Goal: Task Accomplishment & Management: Complete application form

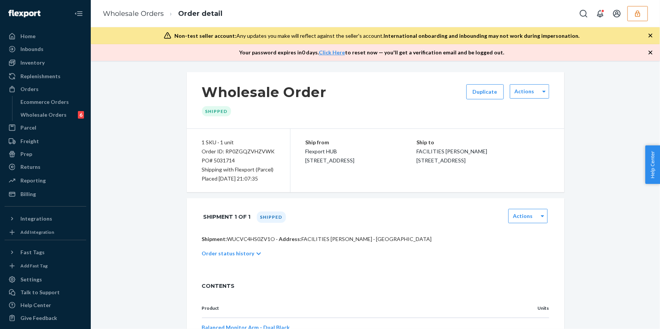
click at [331, 178] on div "Ship from Flexport HUB 2615 E 3rd Street San Bernardino, CA 92408 Ship to FACIL…" at bounding box center [427, 161] width 274 height 64
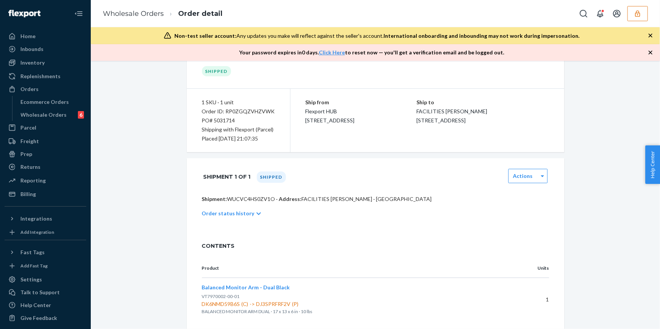
scroll to position [90, 0]
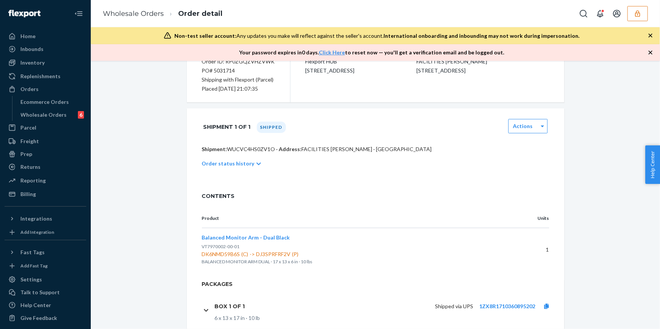
click at [637, 14] on icon "button" at bounding box center [637, 13] width 5 height 6
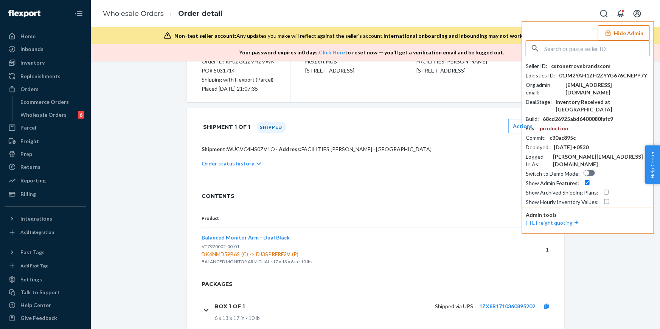
click at [631, 35] on button "Hide Admin" at bounding box center [624, 32] width 52 height 15
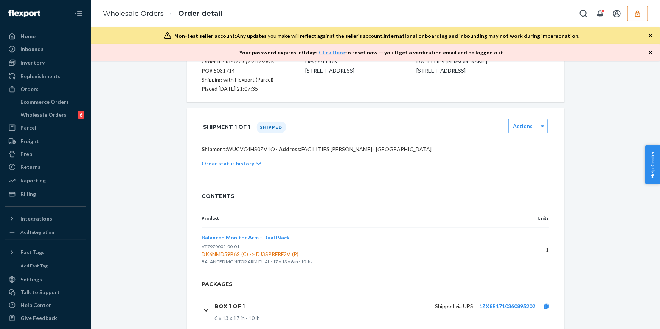
scroll to position [0, 0]
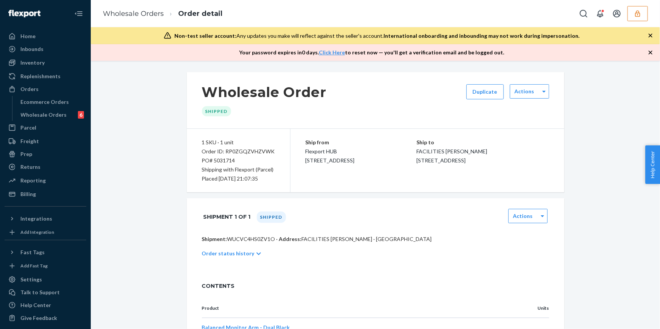
click at [248, 150] on div "Order ID: RP0ZGQZVHZVWK" at bounding box center [238, 151] width 73 height 9
click at [252, 150] on div "Order ID: RP0ZGQZVHZVWK" at bounding box center [238, 151] width 73 height 9
click at [423, 144] on p "Ship to" at bounding box center [482, 142] width 133 height 9
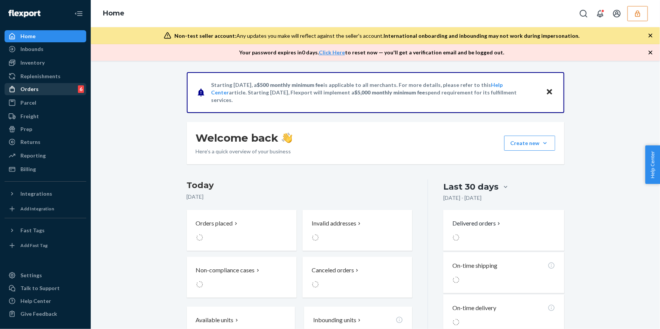
click at [71, 93] on div "Orders 6" at bounding box center [45, 89] width 80 height 11
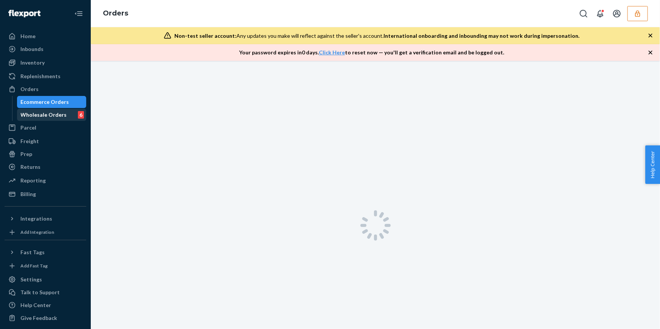
click at [71, 110] on div "Wholesale Orders 6" at bounding box center [52, 115] width 68 height 11
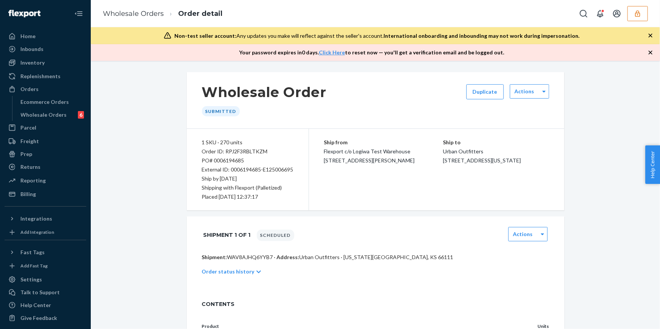
scroll to position [77, 0]
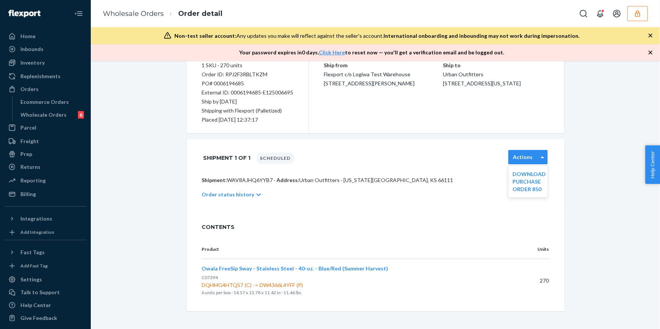
click at [514, 154] on label "Actions" at bounding box center [523, 157] width 20 height 8
click at [389, 189] on div "Order status history" at bounding box center [375, 194] width 347 height 21
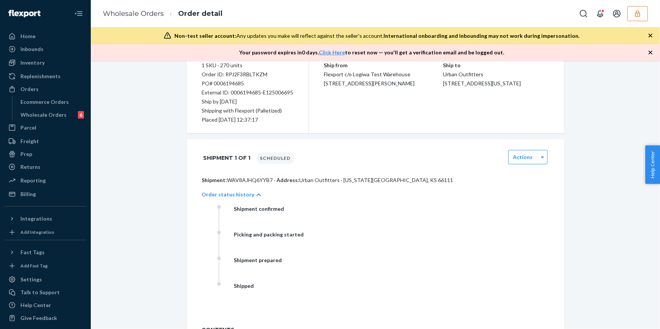
click at [389, 189] on div "Order status history" at bounding box center [375, 194] width 347 height 21
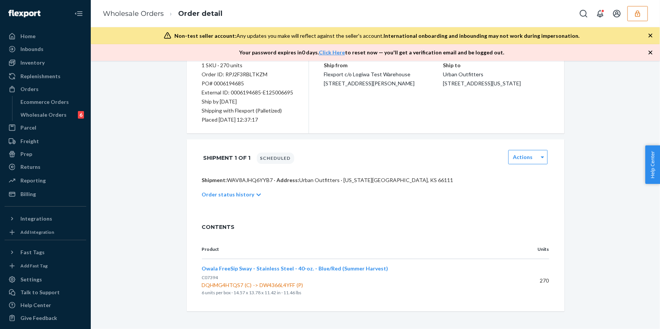
click at [257, 181] on p "Shipment: WAV8AJHQ6YYB7 · Address: Urban Outfitters · KANSAS CITY, KS 66111" at bounding box center [375, 181] width 347 height 8
copy p "WAV8AJHQ6YYB7"
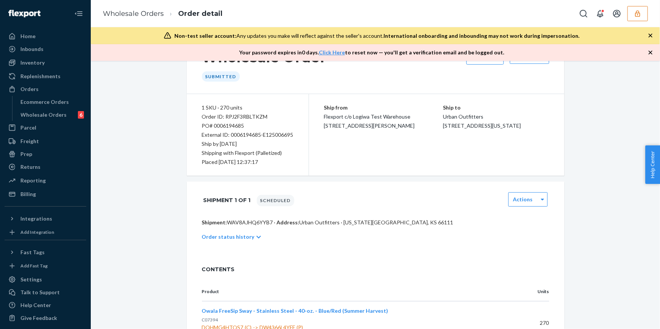
scroll to position [77, 0]
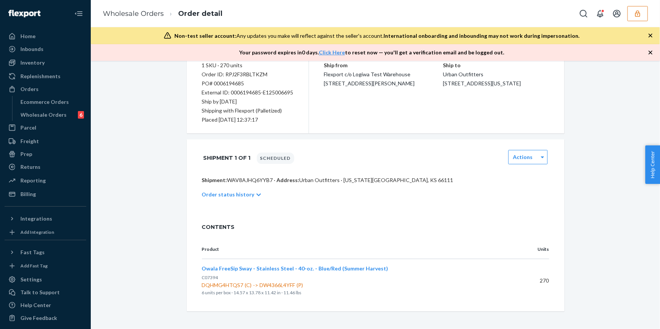
click at [256, 196] on div "Order status history" at bounding box center [375, 194] width 347 height 21
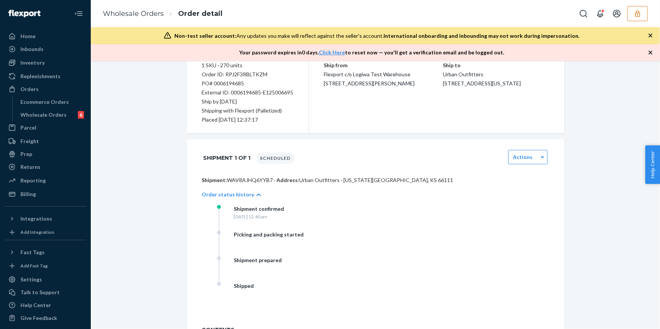
click at [256, 196] on div "Order status history" at bounding box center [375, 194] width 347 height 21
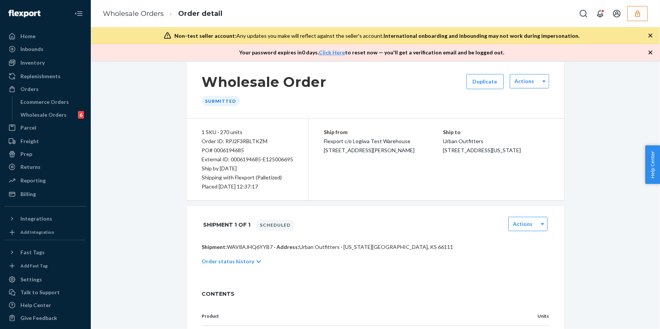
scroll to position [9, 0]
click at [543, 84] on icon at bounding box center [543, 81] width 3 height 5
click at [472, 129] on p "Ship to" at bounding box center [496, 133] width 106 height 9
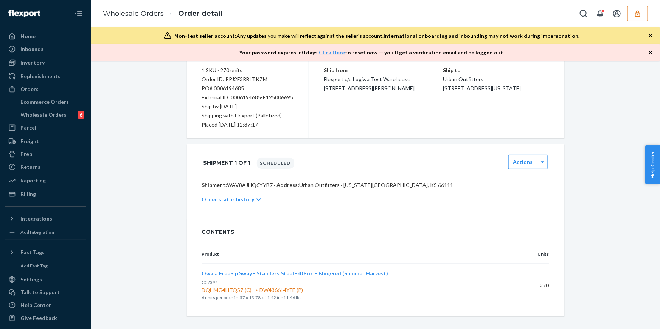
scroll to position [76, 0]
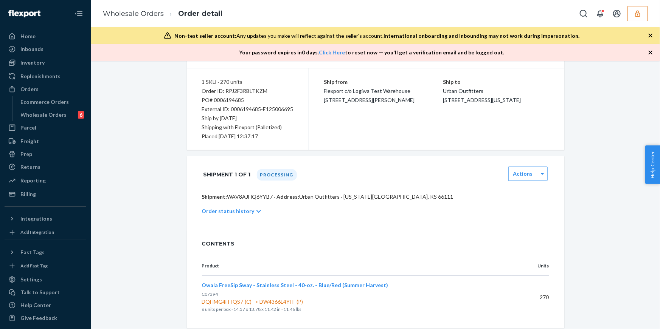
scroll to position [61, 0]
click at [248, 194] on p "Shipment: WAV8AJHQ6YYB7 · Address: Urban Outfitters · [US_STATE][GEOGRAPHIC_DAT…" at bounding box center [375, 197] width 347 height 8
copy p "WAV8AJHQ6YYB7"
click at [371, 147] on div "Ship from Flexport c/o Logiwa Test Warehouse [STREET_ADDRESS][PERSON_NAME] Ship…" at bounding box center [436, 109] width 255 height 82
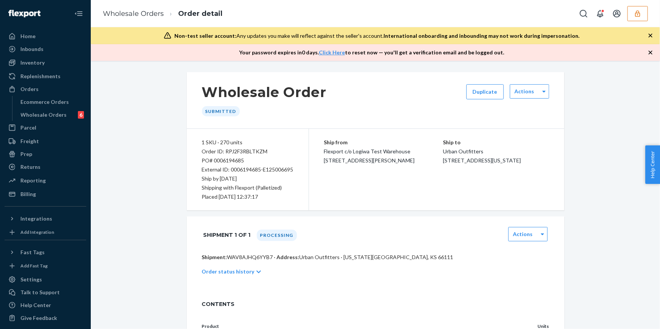
scroll to position [77, 0]
click at [242, 149] on div "Order ID: RPJ2F3RBLTKZM" at bounding box center [247, 151] width 91 height 9
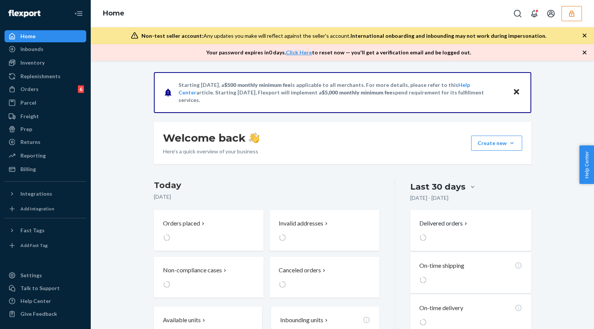
click at [559, 18] on div at bounding box center [546, 13] width 72 height 15
click at [567, 17] on button "button" at bounding box center [571, 13] width 20 height 15
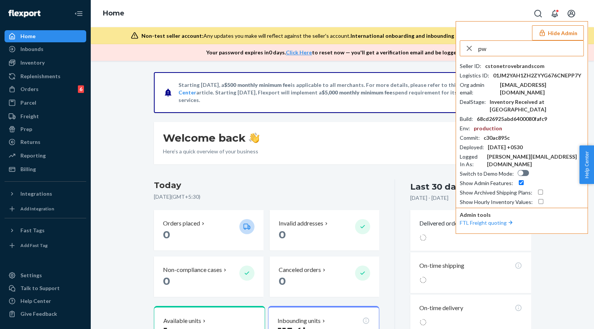
type input "p"
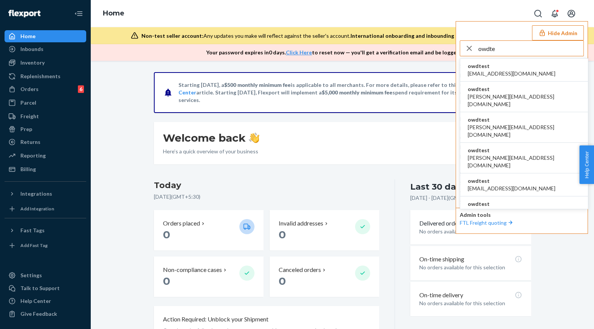
type input "owdte"
click at [535, 76] on li "owdtest asharma2@flexport.com" at bounding box center [524, 70] width 128 height 23
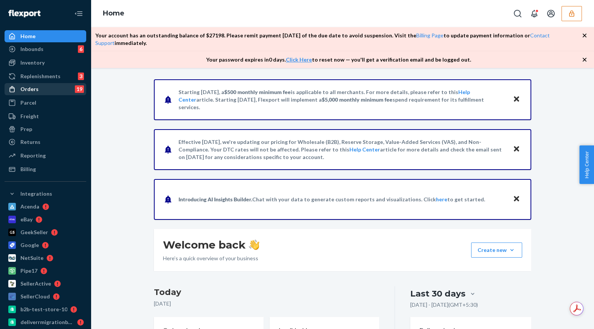
click at [49, 91] on div "Orders 19" at bounding box center [45, 89] width 80 height 11
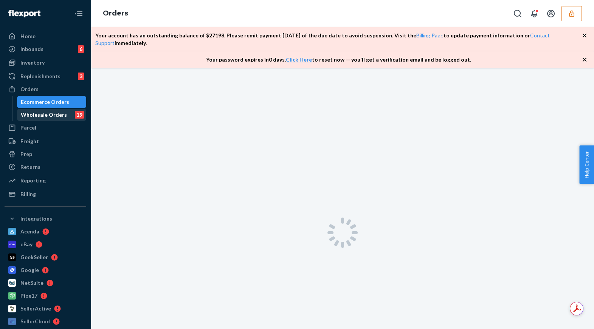
click at [49, 117] on div "Wholesale Orders" at bounding box center [44, 115] width 46 height 8
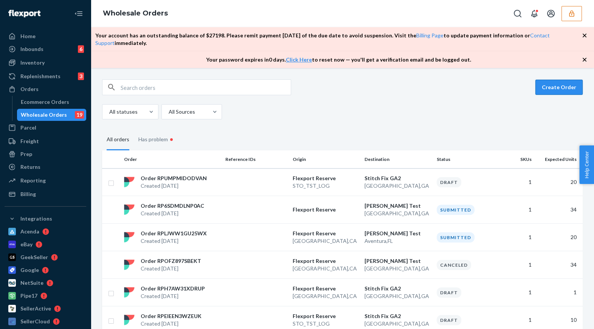
click at [549, 89] on button "Create Order" at bounding box center [558, 87] width 47 height 15
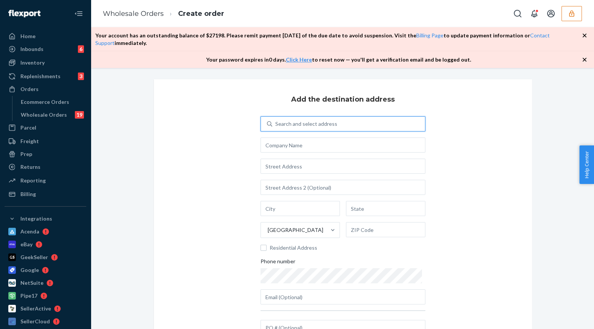
click at [366, 121] on div "Search and select address" at bounding box center [348, 124] width 153 height 14
click at [276, 121] on input "0 results available. Use Up and Down to choose options, press Enter to select t…" at bounding box center [275, 124] width 1 height 8
type input "mandeep"
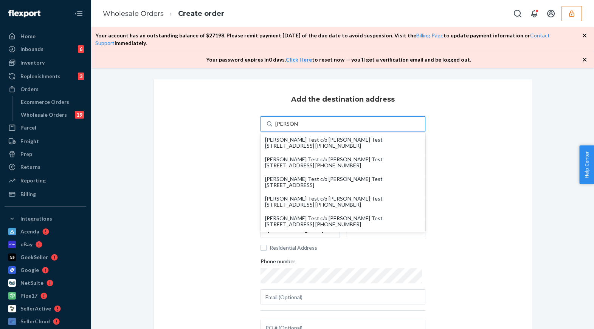
click at [354, 145] on div "Mandeep Test c/o Mandeep Test 444 Stockton St San Francisco, CA 94108 +1 (888) …" at bounding box center [343, 143] width 156 height 12
click at [298, 128] on input "mandeep" at bounding box center [286, 124] width 22 height 8
type input "Mandeep Test"
type input "San Francisco"
type input "CA"
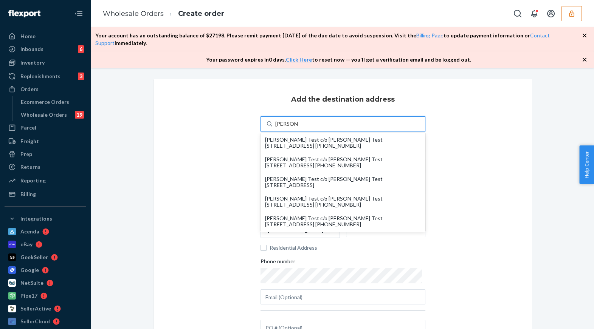
type input "94108"
type input "444 Stockton St"
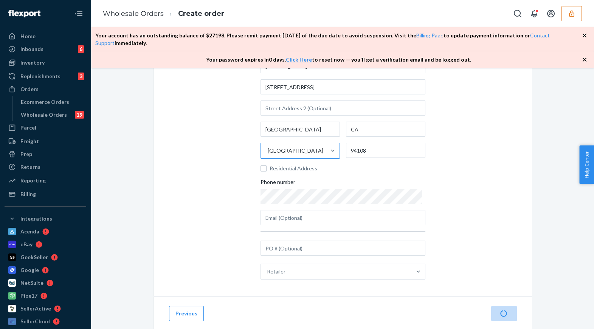
scroll to position [98, 0]
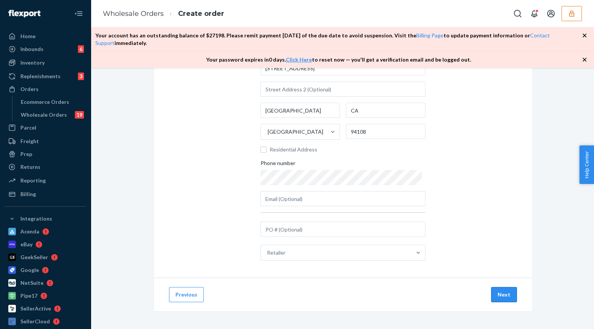
click at [505, 298] on button "Next" at bounding box center [504, 294] width 26 height 15
click at [509, 294] on button "Next" at bounding box center [504, 294] width 26 height 15
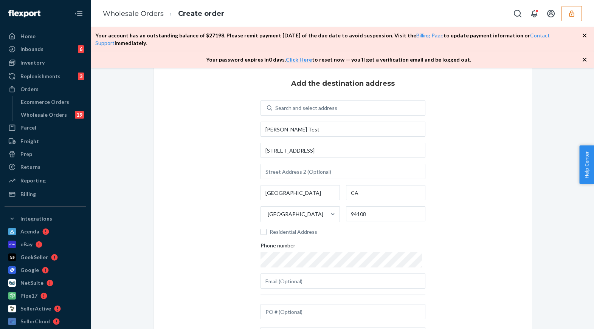
scroll to position [0, 0]
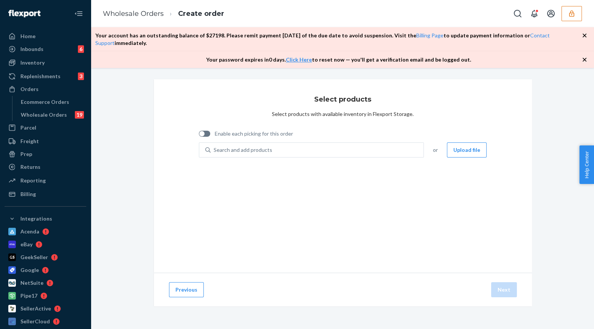
click at [486, 201] on div "Select products Select products with available inventory in Flexport Storage. E…" at bounding box center [343, 176] width 378 height 194
click at [345, 147] on div "Search and add products" at bounding box center [317, 150] width 213 height 14
click at [214, 147] on input "0 results available. Use Up and Down to choose options, press Enter to select t…" at bounding box center [214, 150] width 1 height 8
paste input "D6J7HKL84XA"
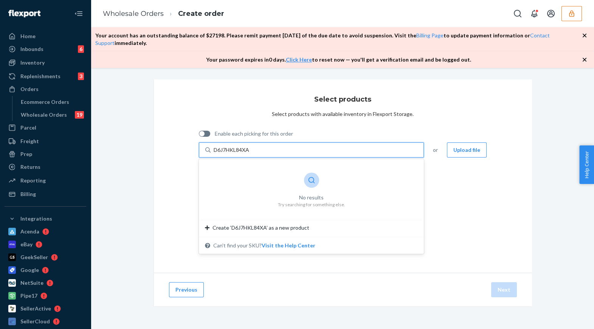
paste input "W2936KB28L"
type input "DW2936KB28L"
click at [561, 17] on div at bounding box center [546, 13] width 72 height 15
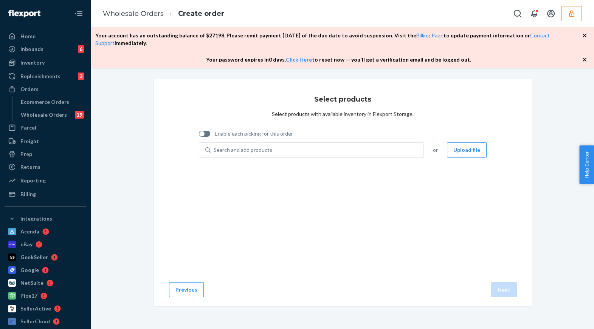
click at [569, 20] on button "button" at bounding box center [571, 13] width 20 height 15
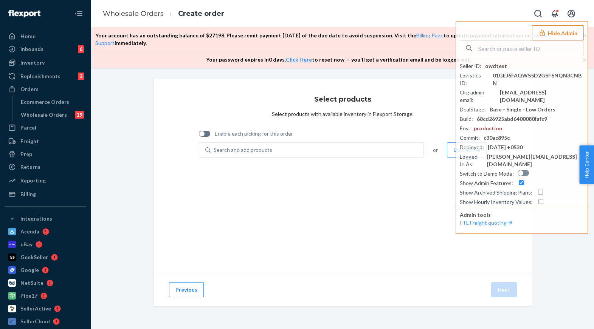
click at [283, 160] on div "Enable each picking for this order Search and add products or Upload file" at bounding box center [343, 147] width 288 height 40
click at [283, 155] on div "Search and add products" at bounding box center [317, 150] width 213 height 14
click at [214, 154] on input "Search and add products" at bounding box center [214, 150] width 1 height 8
paste input "DW2936KB28L"
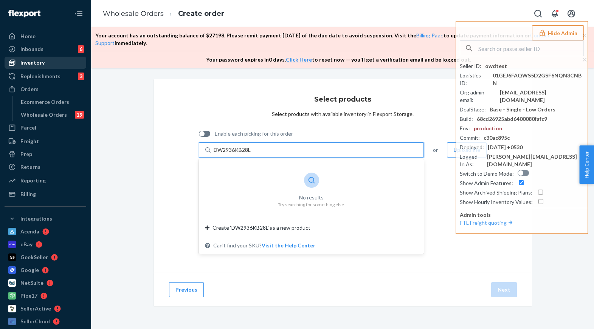
type input "DW2936KB28L"
click at [59, 65] on div "Inventory" at bounding box center [45, 62] width 80 height 11
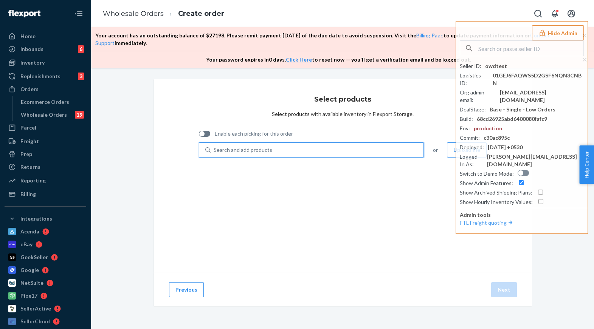
click at [302, 151] on div "Search and add products" at bounding box center [317, 150] width 213 height 14
click at [214, 151] on input "0 results available. Use Up and Down to choose options, press Enter to select t…" at bounding box center [214, 150] width 1 height 8
paste input "DW2936KB28L"
type input "DW2936KB28L"
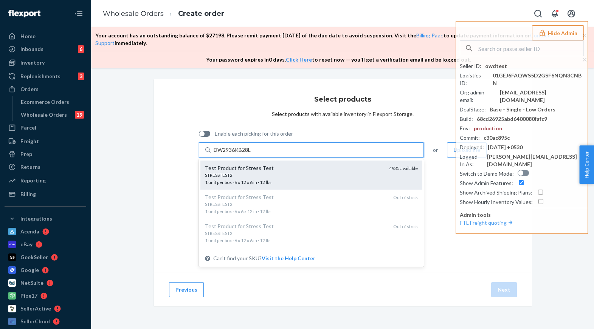
click at [301, 169] on div "Test Product for Stress Test" at bounding box center [294, 168] width 178 height 8
click at [252, 154] on input "DW2936KB28L" at bounding box center [233, 150] width 38 height 8
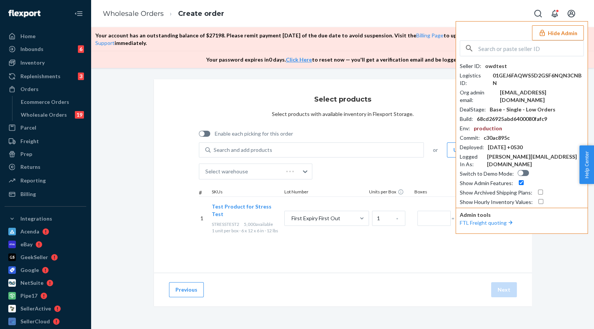
click at [563, 30] on button "Hide Admin" at bounding box center [558, 32] width 52 height 15
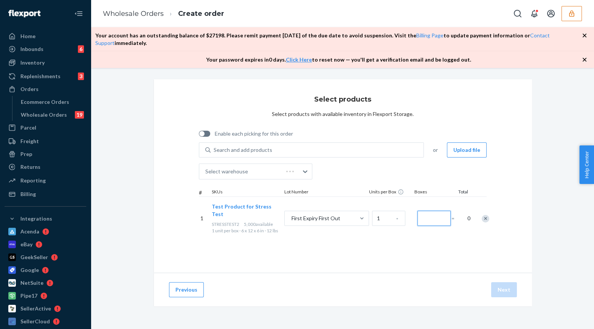
click at [426, 220] on input "Number of boxes" at bounding box center [433, 218] width 33 height 15
type input "5"
click at [508, 288] on button "Next" at bounding box center [504, 289] width 26 height 15
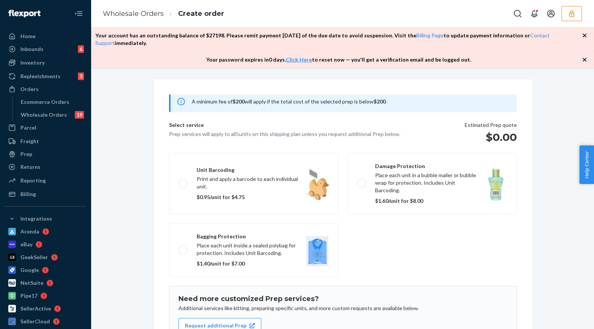
scroll to position [96, 0]
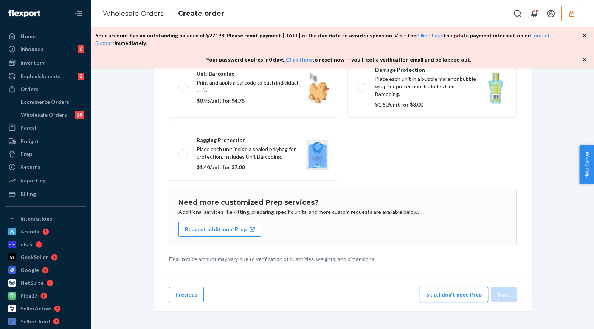
click at [433, 292] on button "Skip, I don't need Prep" at bounding box center [454, 294] width 68 height 15
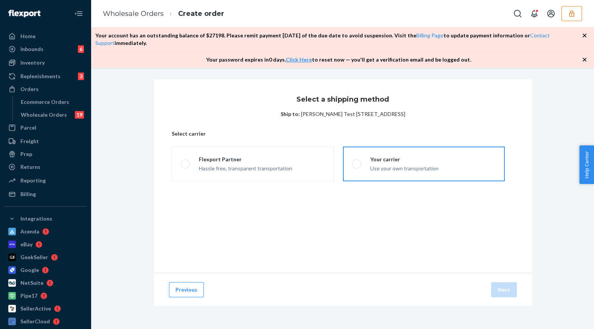
click at [368, 162] on div "Your carrier Use your own transportation" at bounding box center [399, 164] width 77 height 17
click at [357, 162] on input "Your carrier Use your own transportation" at bounding box center [354, 164] width 5 height 5
radio input "true"
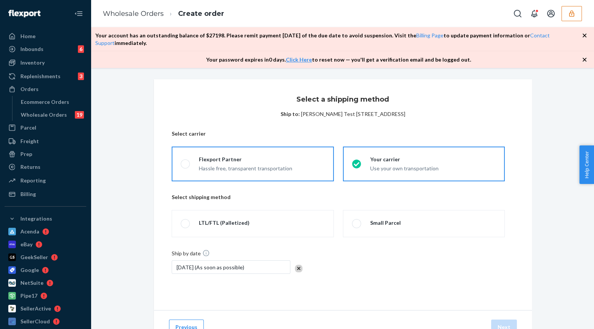
click at [276, 169] on div "Hassle free, transparent transportation" at bounding box center [245, 167] width 93 height 9
click at [186, 167] on input "Flexport Partner Hassle free, transparent transportation" at bounding box center [183, 164] width 5 height 5
radio input "true"
radio input "false"
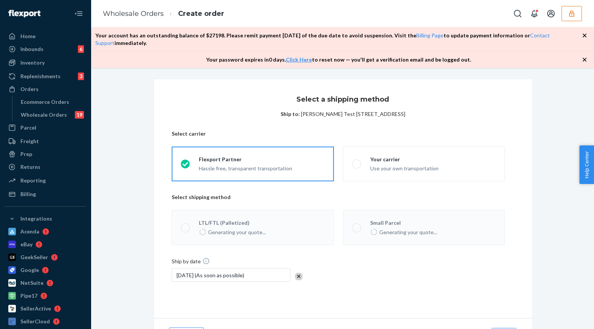
scroll to position [40, 0]
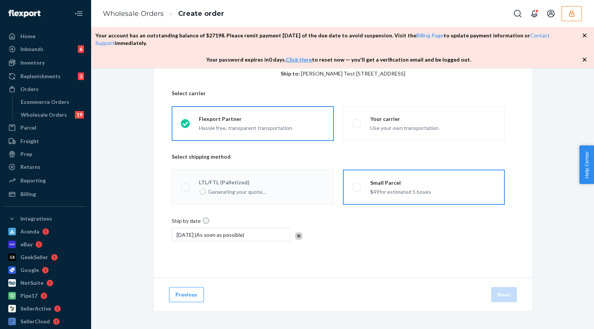
click at [359, 187] on span at bounding box center [356, 187] width 9 height 9
click at [357, 187] on input "Small Parcel $49 for estimated 5 boxes" at bounding box center [354, 187] width 5 height 5
radio input "true"
click at [502, 294] on button "Next" at bounding box center [504, 294] width 26 height 15
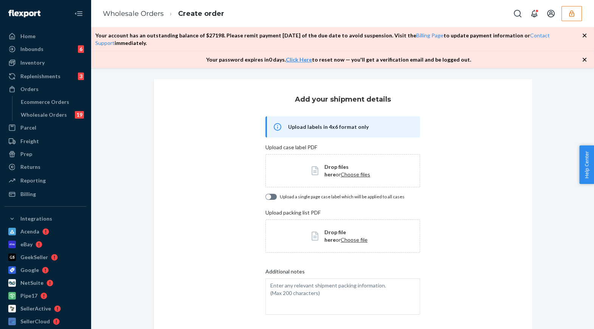
scroll to position [54, 0]
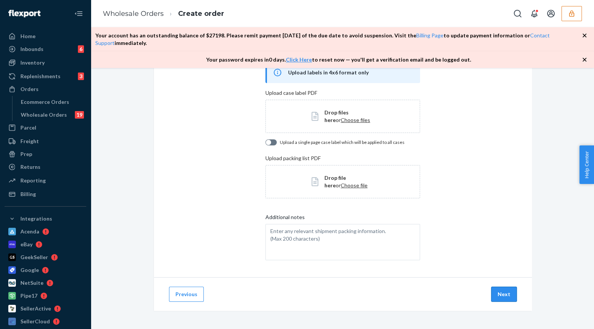
click at [515, 293] on button "Next" at bounding box center [504, 294] width 26 height 15
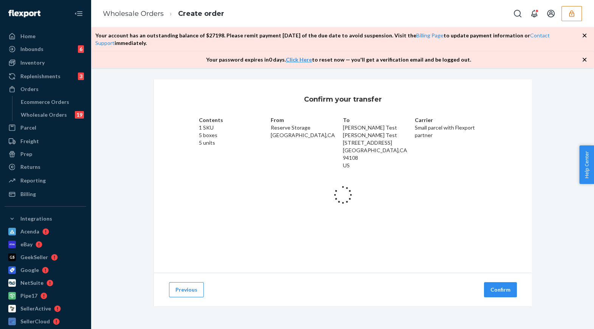
click at [507, 298] on div "Previous Confirm" at bounding box center [343, 290] width 378 height 34
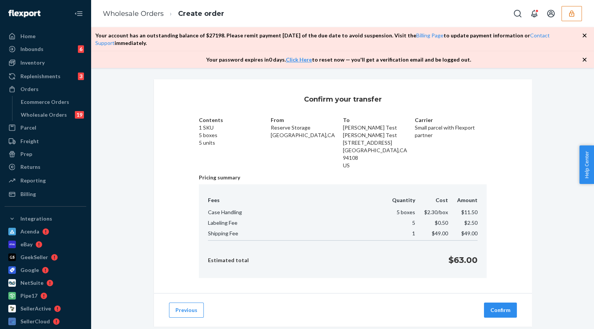
click at [501, 284] on div "Confirm your transfer Contents 1 SKU 5 boxes 5 units From Reserve Storage San F…" at bounding box center [343, 186] width 378 height 214
click at [501, 303] on button "Confirm" at bounding box center [500, 310] width 33 height 15
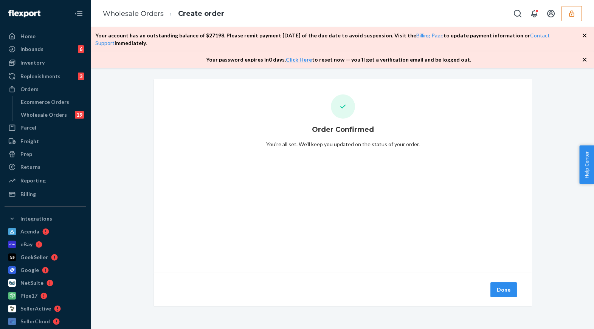
click at [505, 288] on button "Done" at bounding box center [503, 289] width 26 height 15
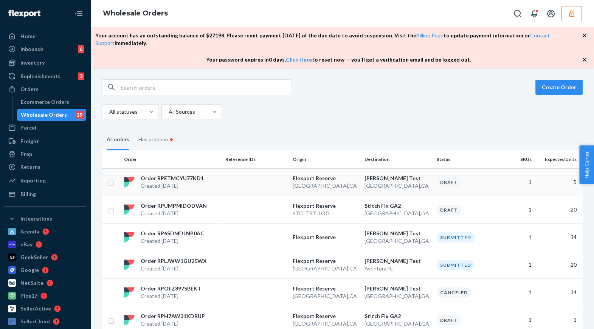
click at [206, 178] on div "Order RPETMCYU77KD1 Created Sep 22, 2025" at bounding box center [171, 182] width 101 height 15
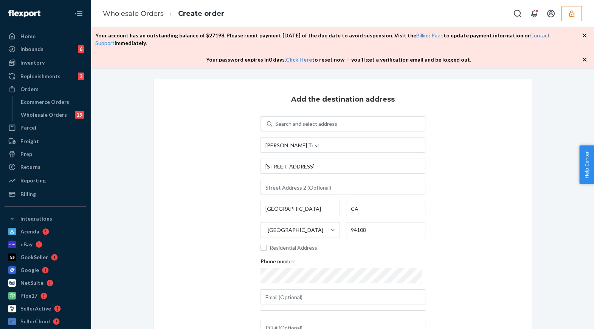
click at [135, 65] on div "Your password expires in 0 days . Click Here to reset now — you'll get a verifi…" at bounding box center [342, 59] width 503 height 17
click at [132, 22] on ol "Wholesale Orders Create order" at bounding box center [163, 14] width 133 height 22
click at [132, 16] on link "Wholesale Orders" at bounding box center [133, 13] width 61 height 8
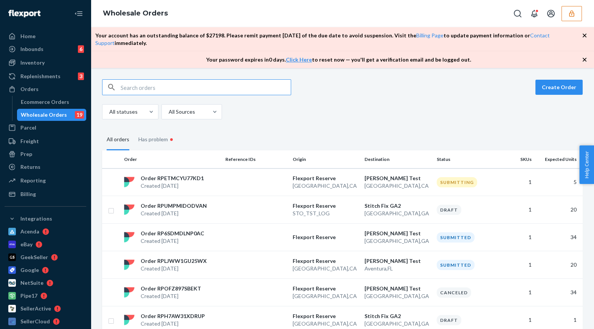
click at [218, 189] on div "Order RPETMCYU77KD1 Created Sep 22, 2025" at bounding box center [171, 182] width 101 height 15
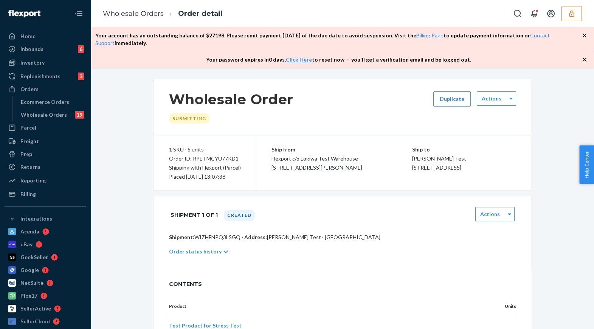
click at [224, 241] on p "Shipment: WIZHFNPQ3LSGQ · Address: Mandeep Test · San Francisco, CA 94108" at bounding box center [342, 238] width 347 height 8
copy p "WIZHFNPQ3LSGQ"
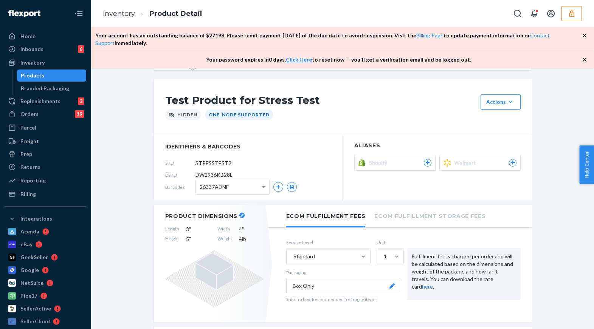
scroll to position [55, 0]
click at [172, 113] on icon at bounding box center [172, 115] width 6 height 5
click at [505, 103] on div "Actions" at bounding box center [500, 103] width 29 height 8
click at [499, 135] on span "Unhide" at bounding box center [511, 137] width 47 height 5
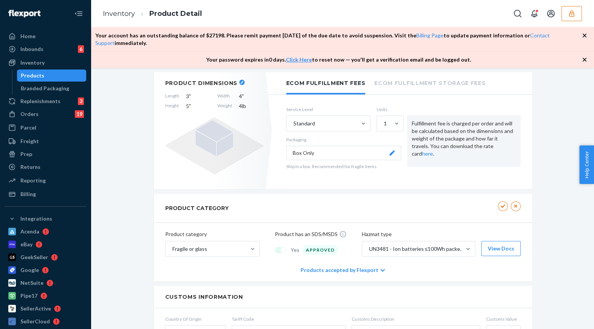
scroll to position [203, 0]
